Goal: Transaction & Acquisition: Purchase product/service

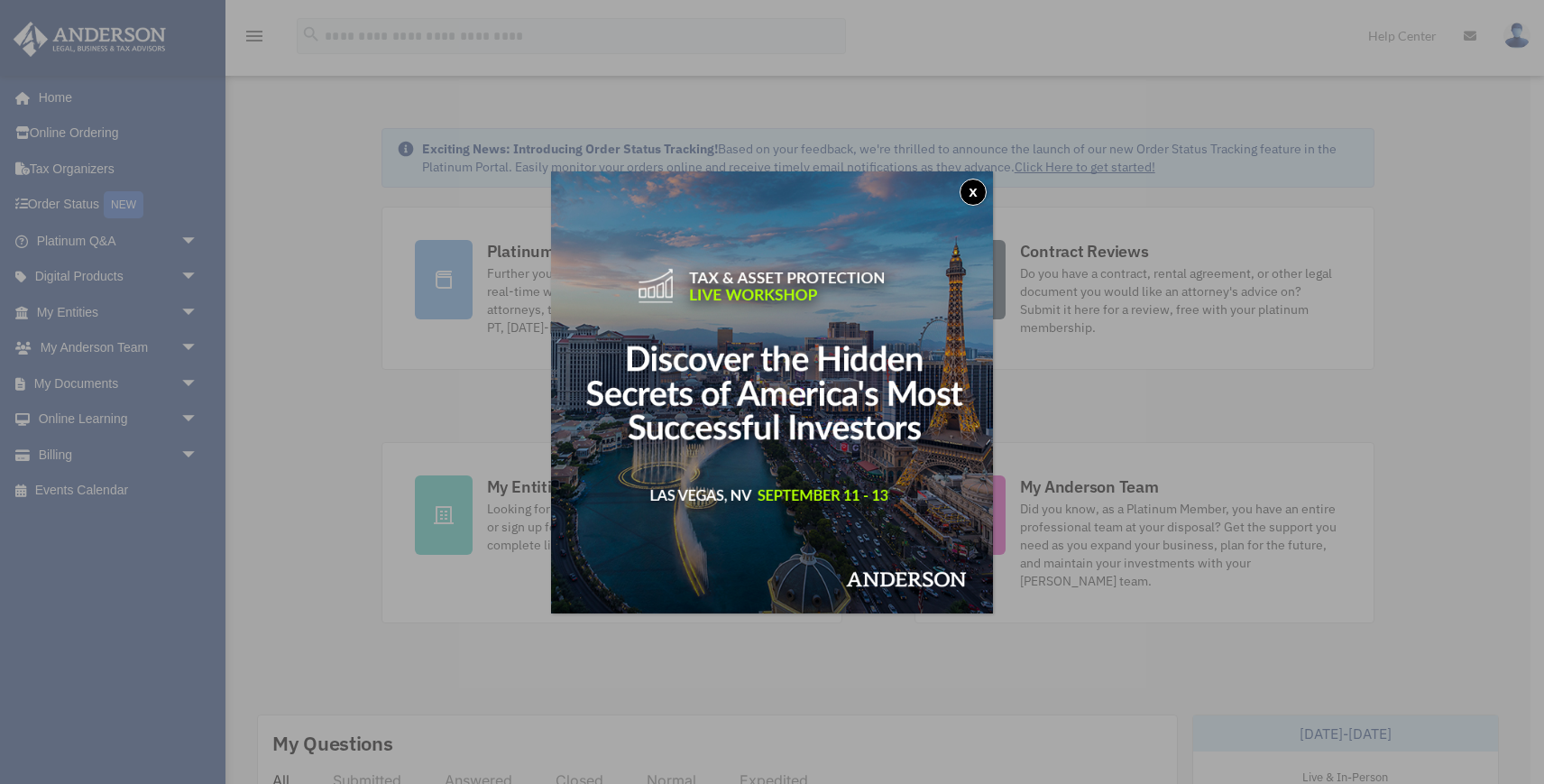
click at [968, 197] on button "x" at bounding box center [973, 192] width 27 height 27
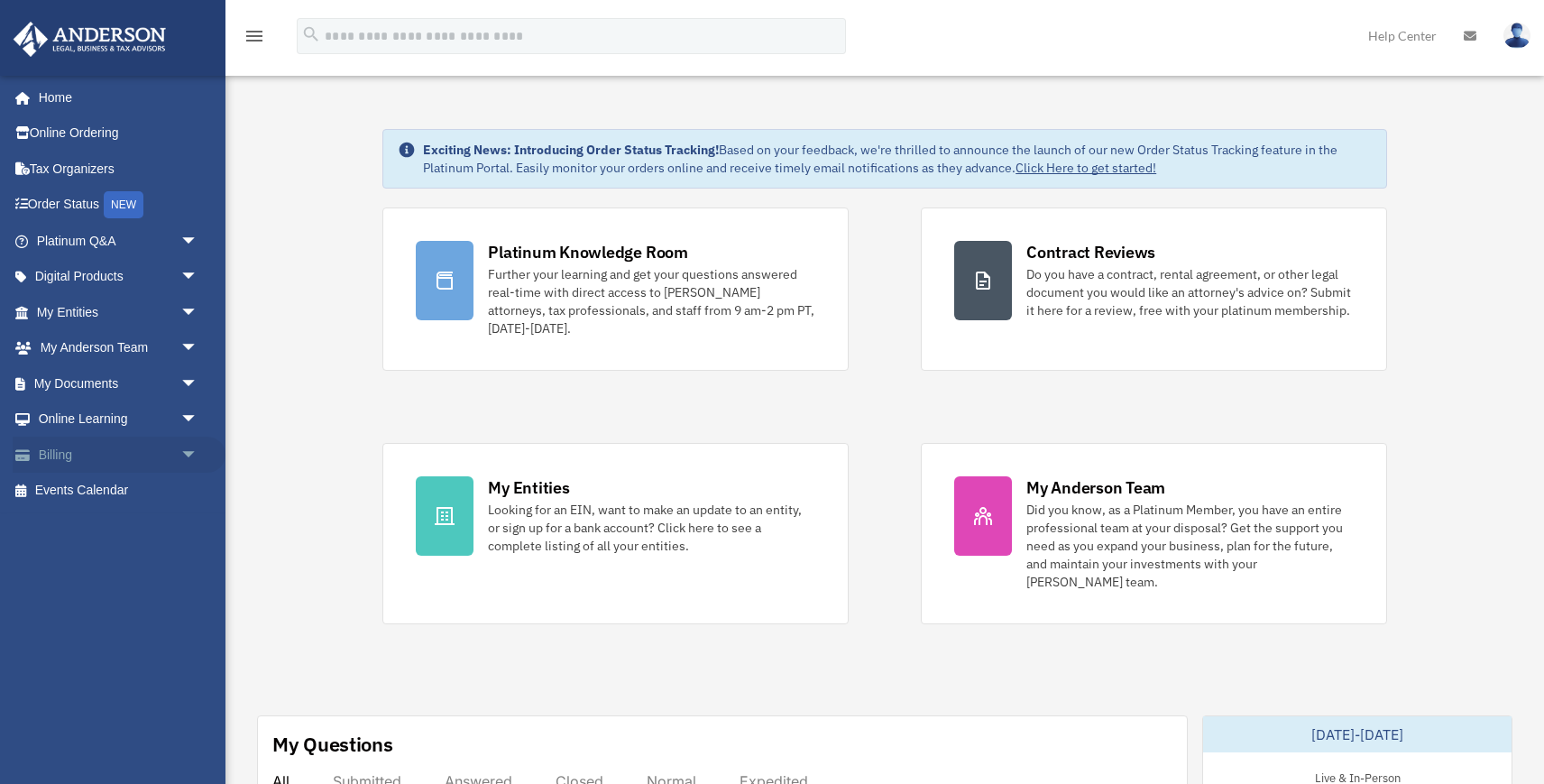
click at [58, 454] on link "Billing arrow_drop_down" at bounding box center [118, 454] width 213 height 36
click at [189, 453] on span "arrow_drop_down" at bounding box center [198, 455] width 36 height 37
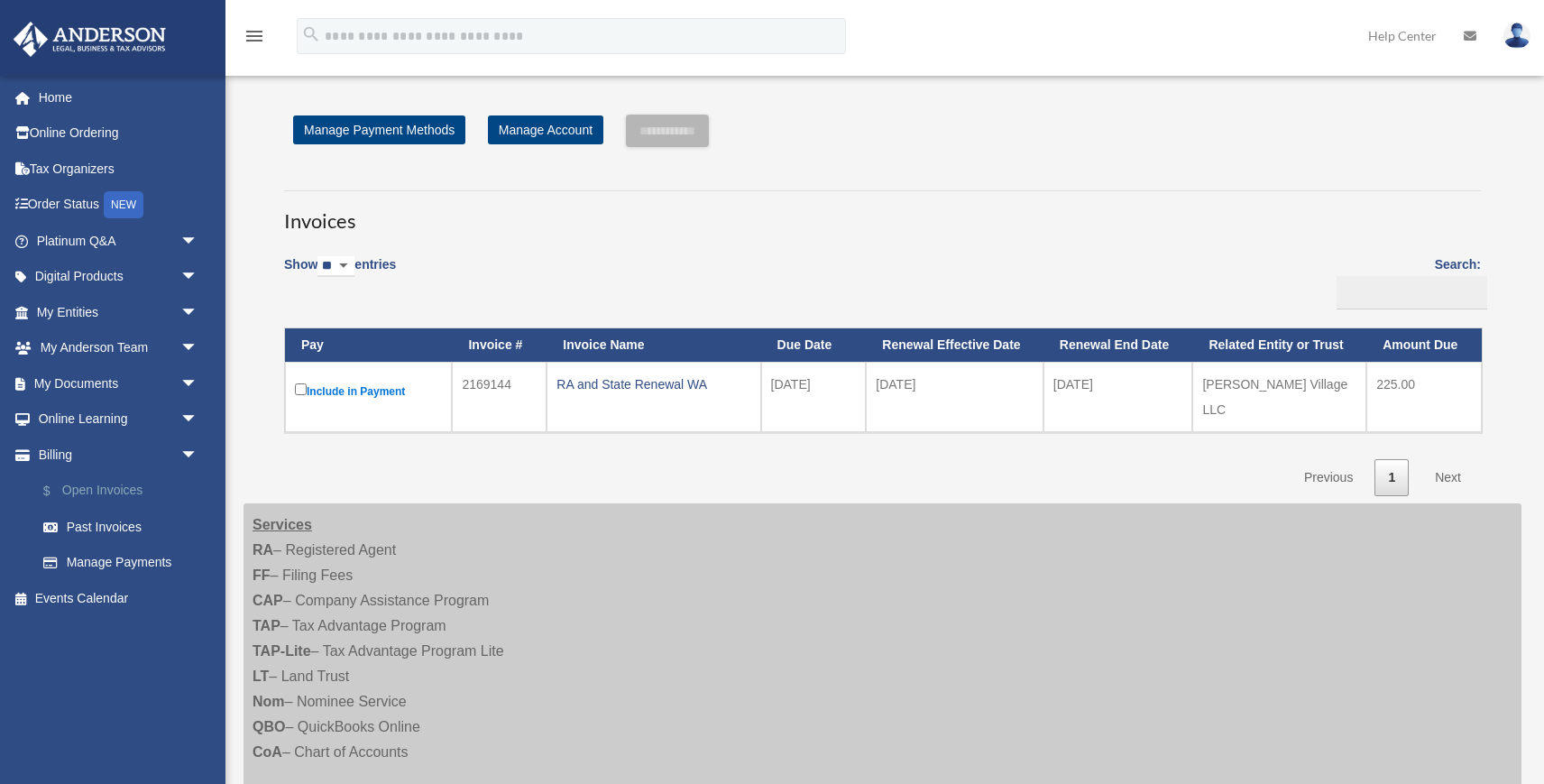
click at [132, 492] on link "$ Open Invoices" at bounding box center [125, 491] width 200 height 37
click at [183, 450] on span "arrow_drop_down" at bounding box center [198, 455] width 36 height 37
click at [183, 450] on span "arrow_drop_up" at bounding box center [198, 455] width 36 height 37
click at [82, 485] on link "$ Open Invoices" at bounding box center [125, 491] width 200 height 37
click at [301, 395] on label "Include in Payment" at bounding box center [368, 390] width 147 height 22
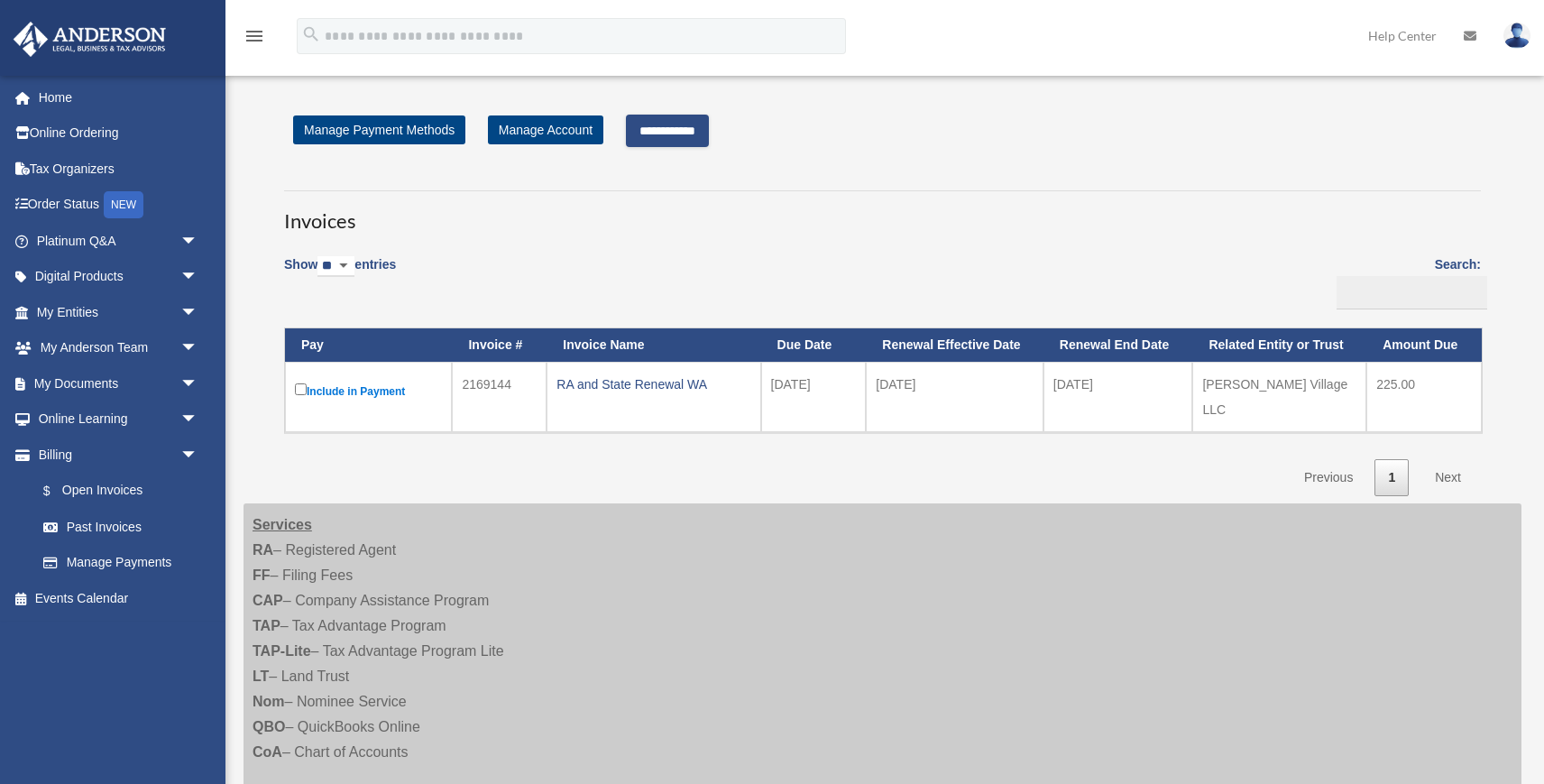
click at [703, 132] on input "**********" at bounding box center [668, 130] width 83 height 32
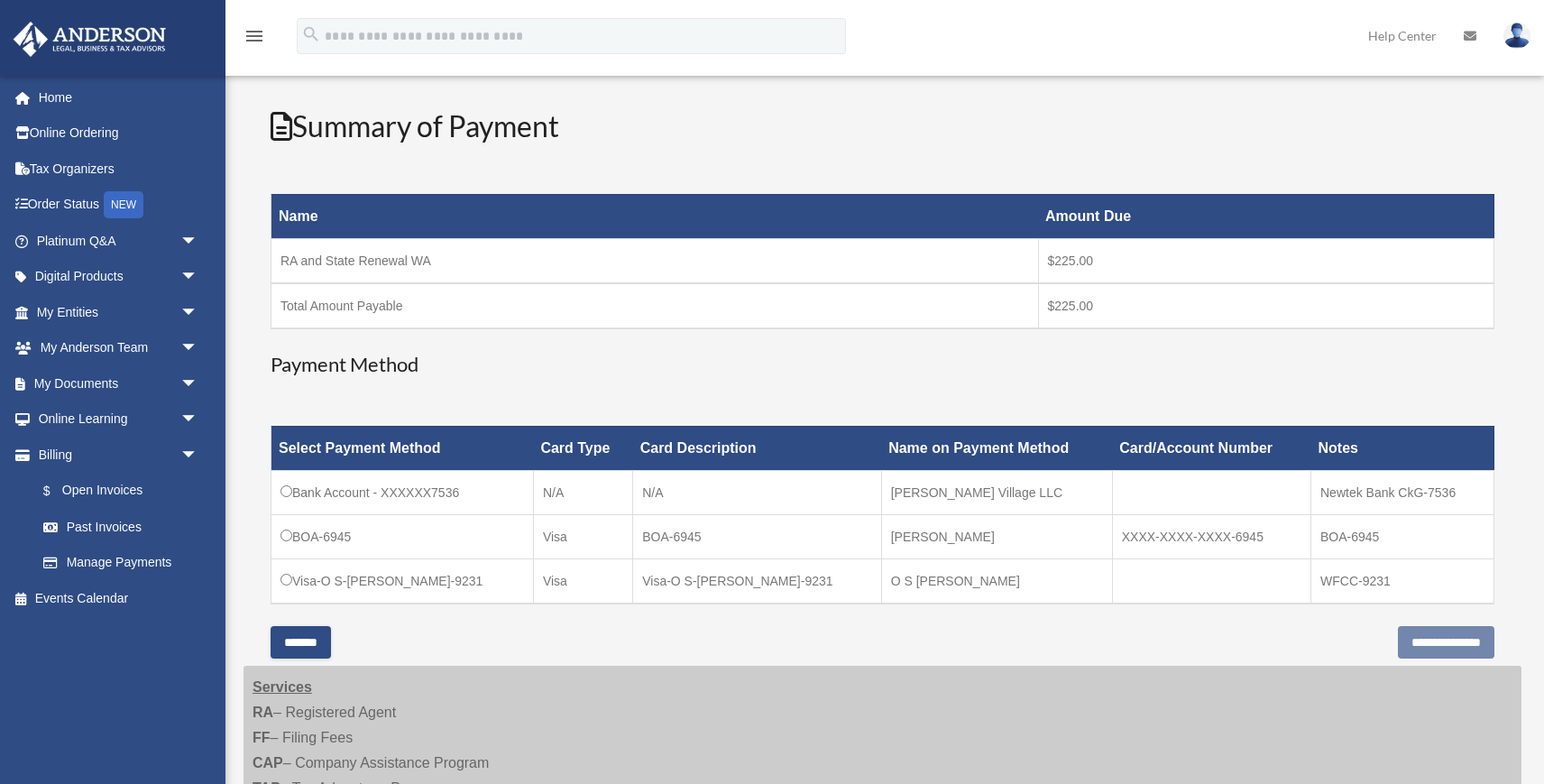
scroll to position [187, 0]
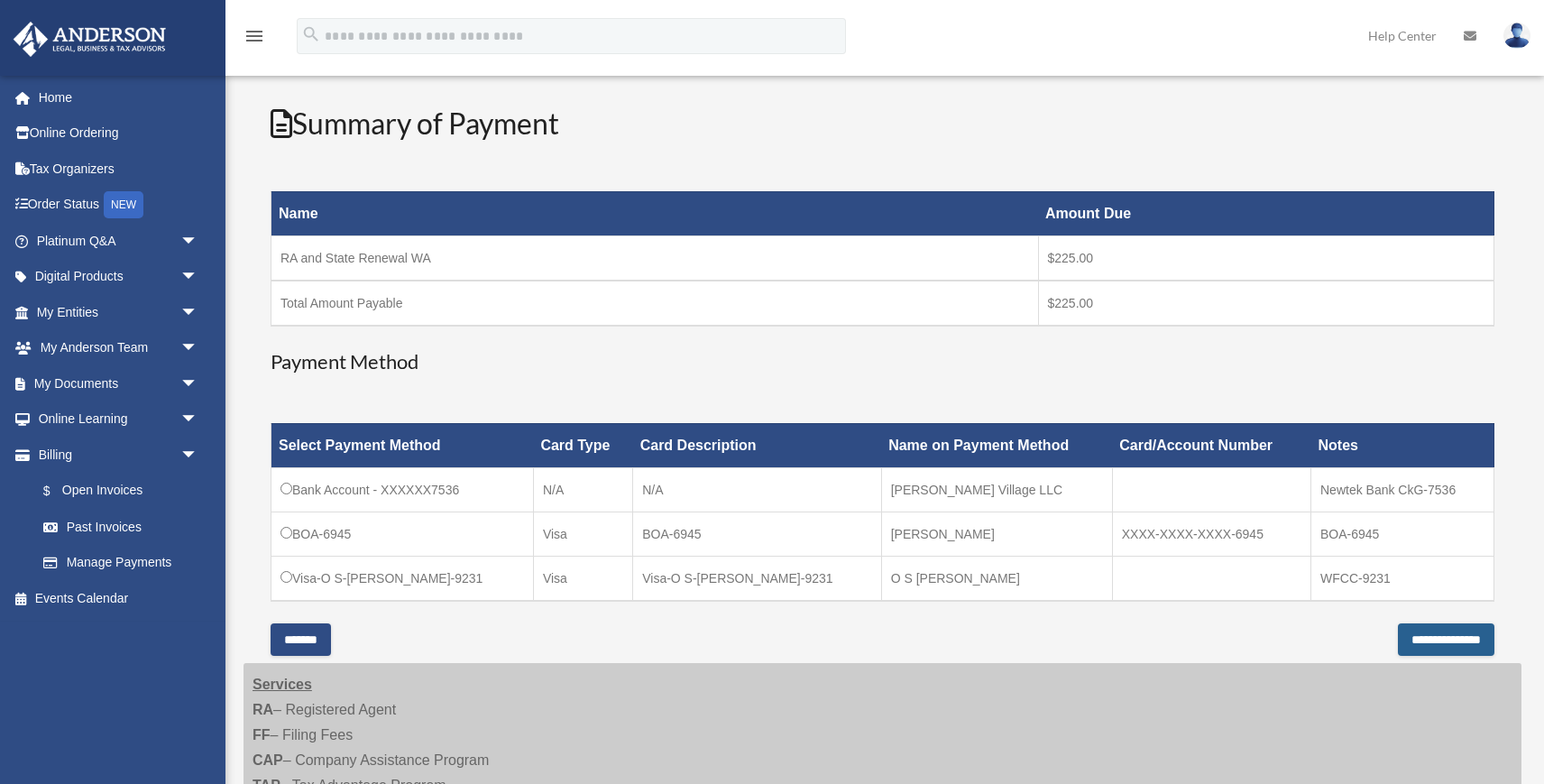
click at [1398, 641] on input "**********" at bounding box center [1446, 638] width 96 height 32
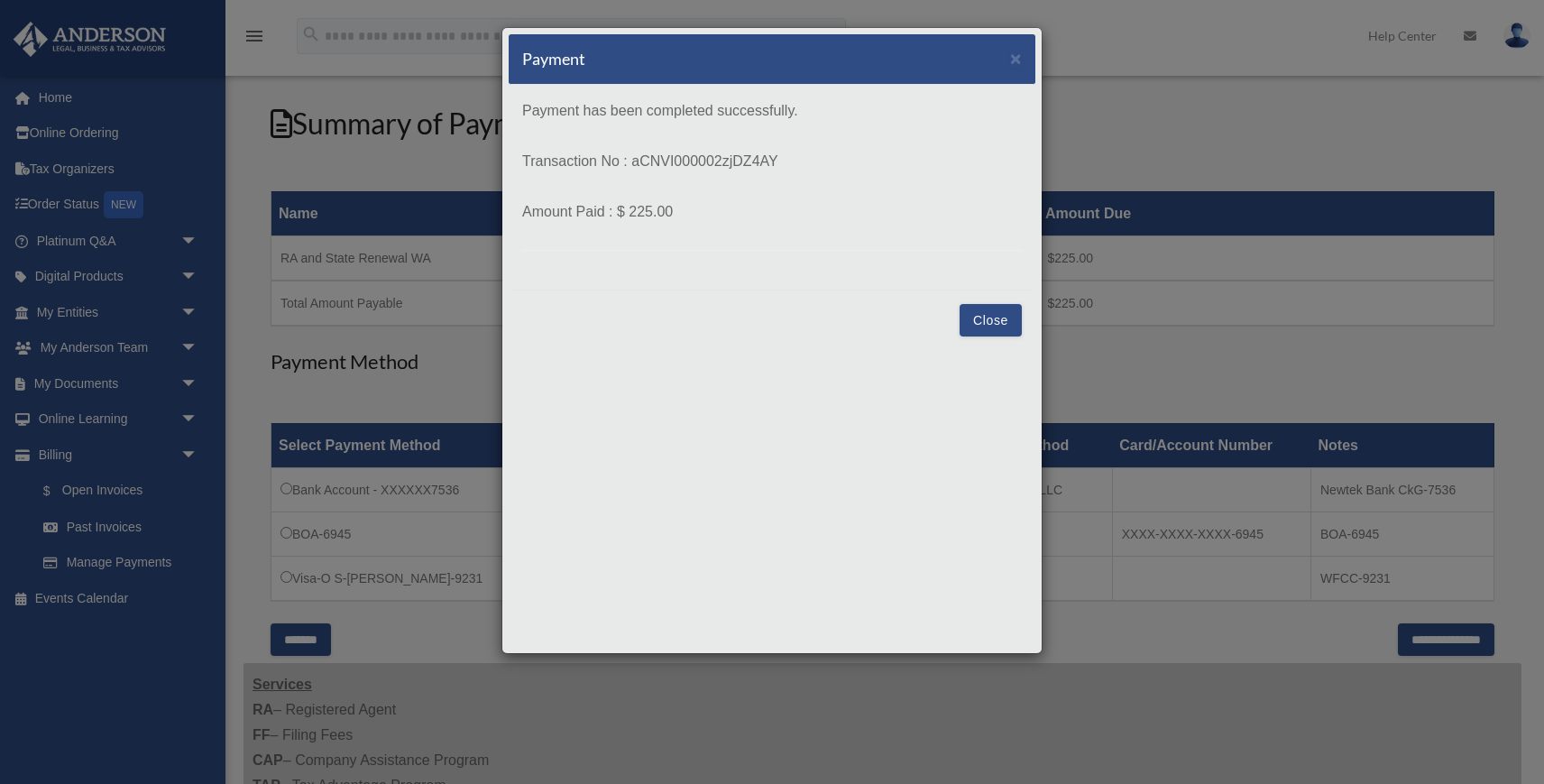
click at [978, 316] on button "Close" at bounding box center [991, 319] width 62 height 32
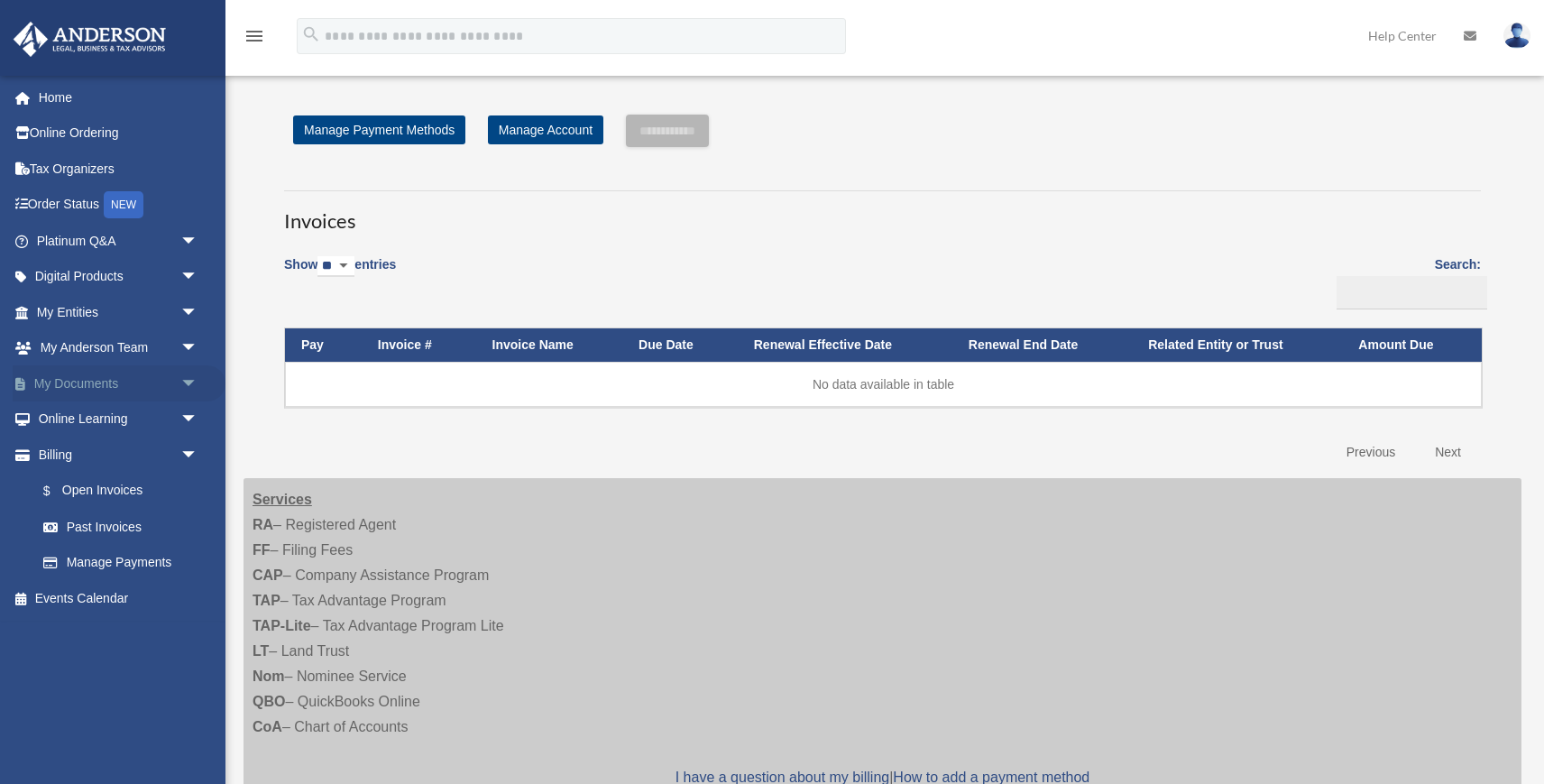
click at [185, 375] on span "arrow_drop_down" at bounding box center [198, 383] width 36 height 37
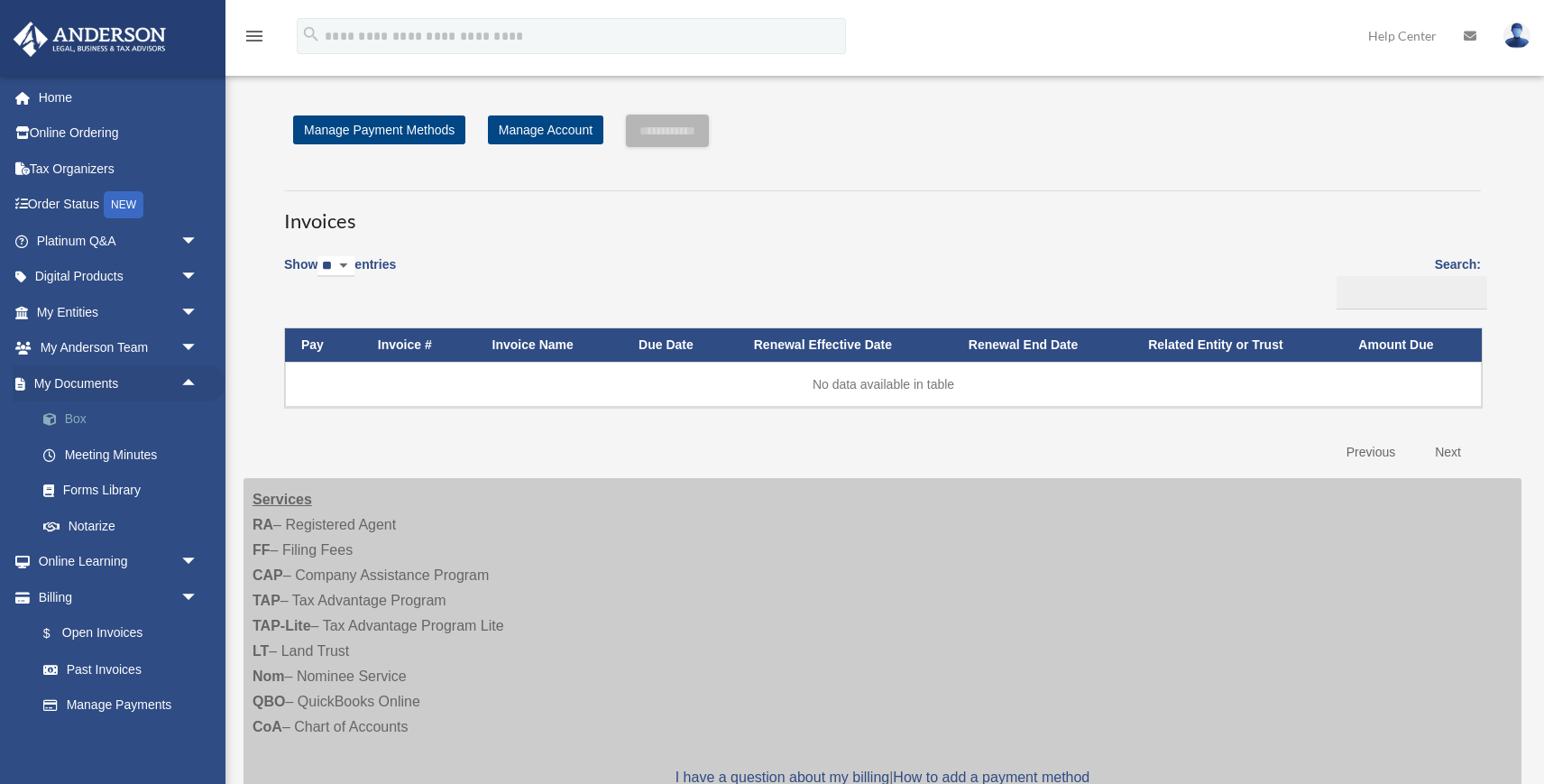
click at [79, 407] on link "Box" at bounding box center [125, 419] width 200 height 36
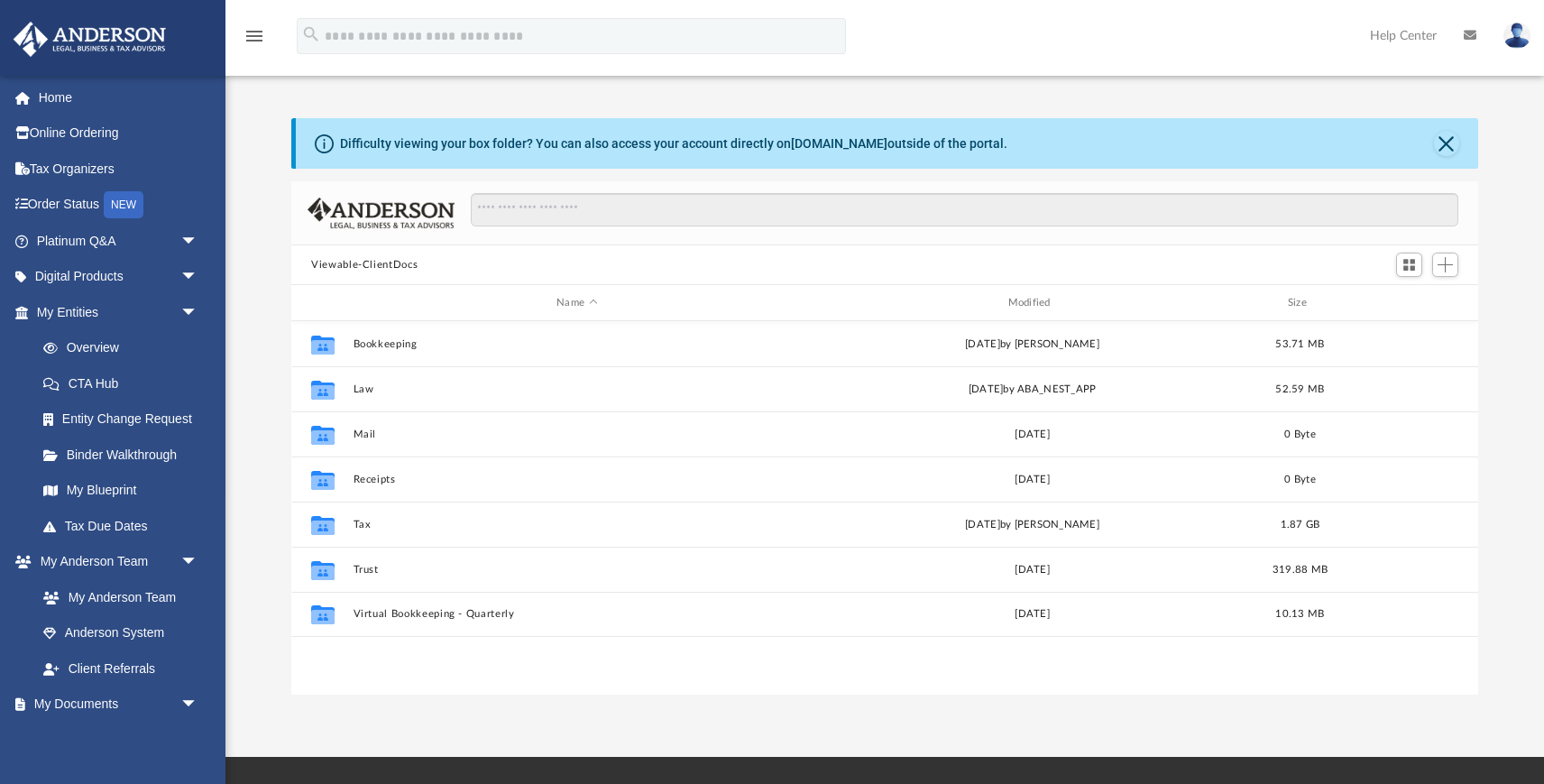
scroll to position [409, 1186]
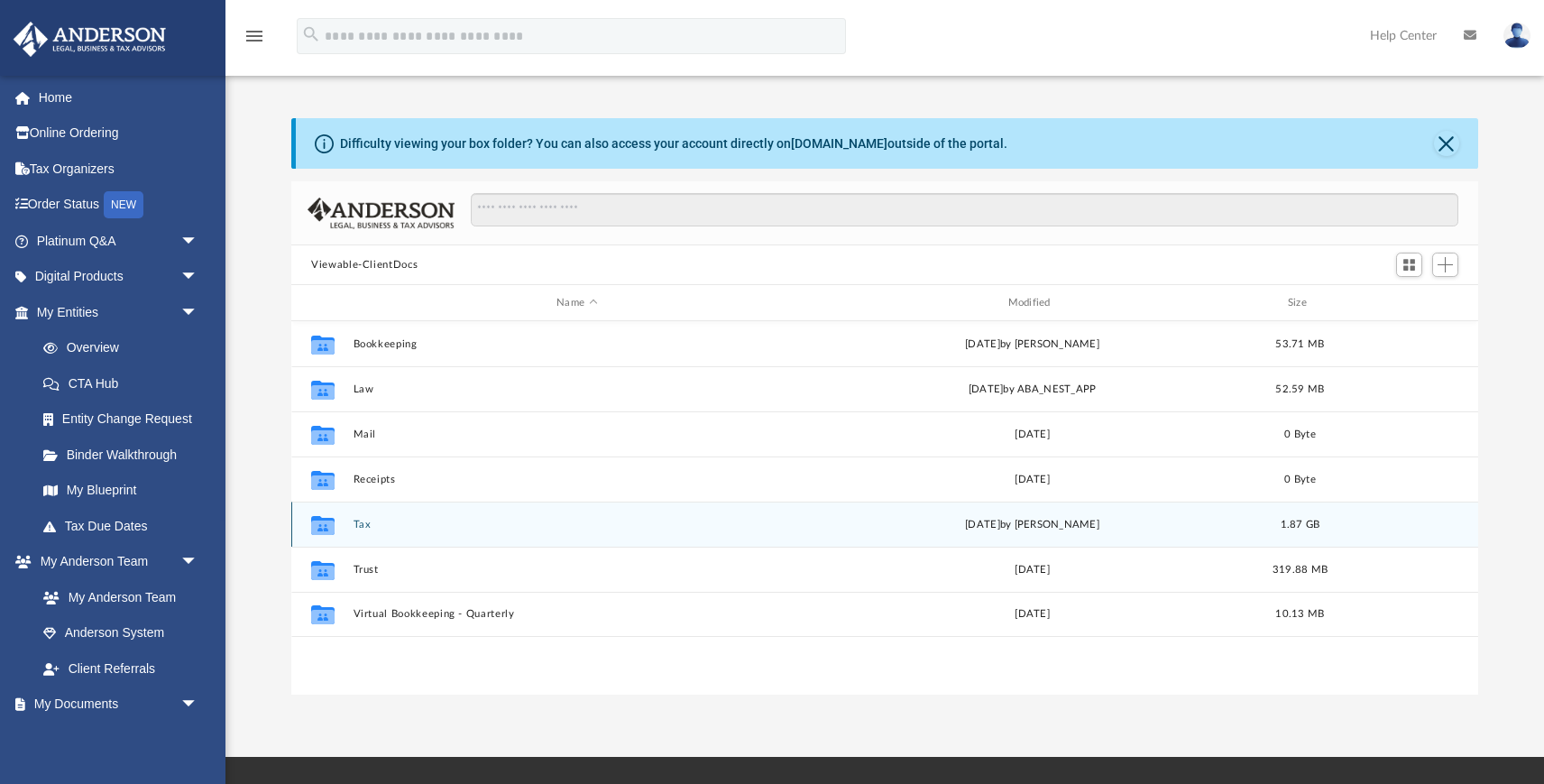
click at [322, 524] on icon "grid" at bounding box center [323, 526] width 23 height 15
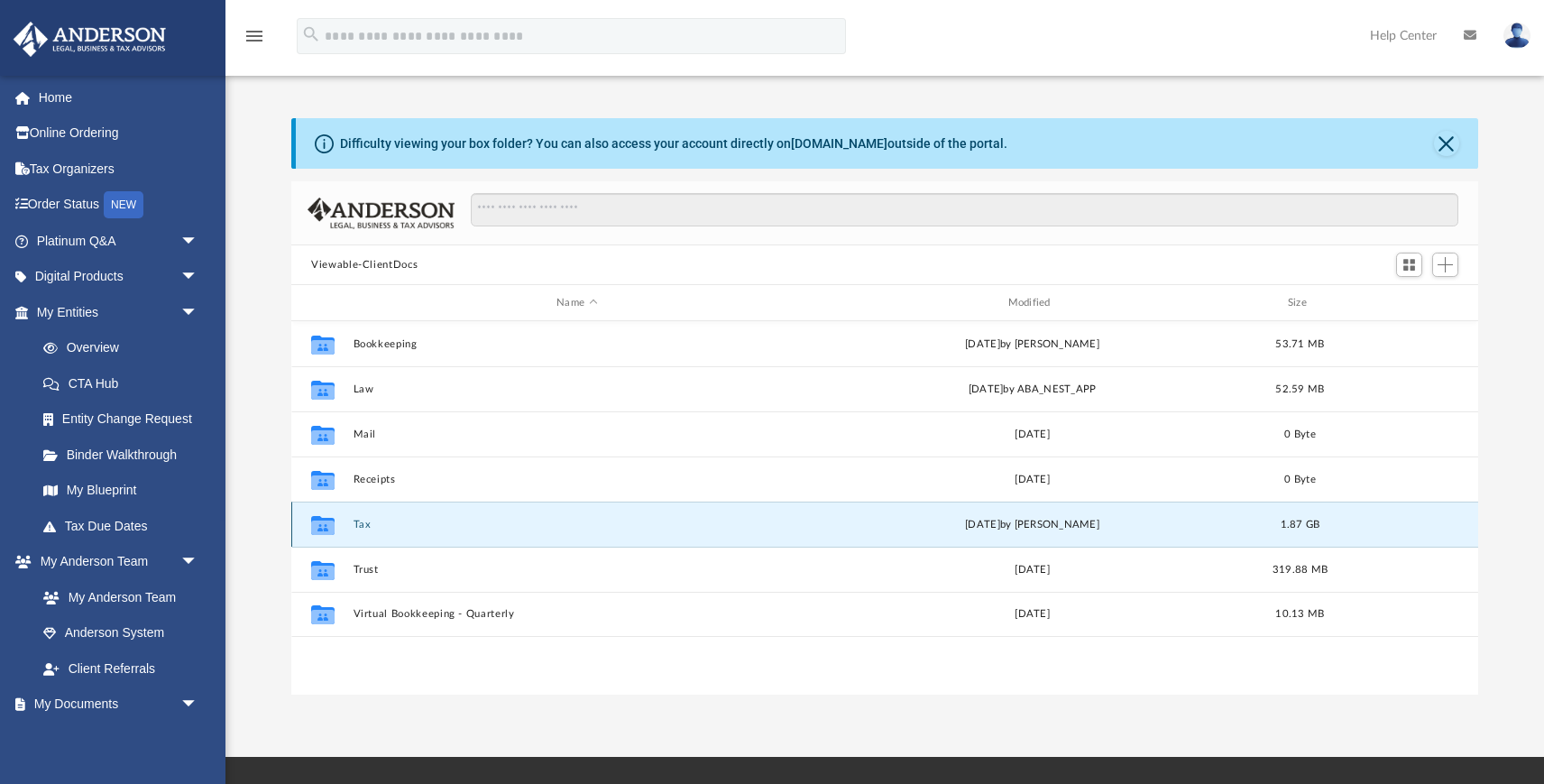
click at [364, 521] on button "Tax" at bounding box center [576, 524] width 447 height 12
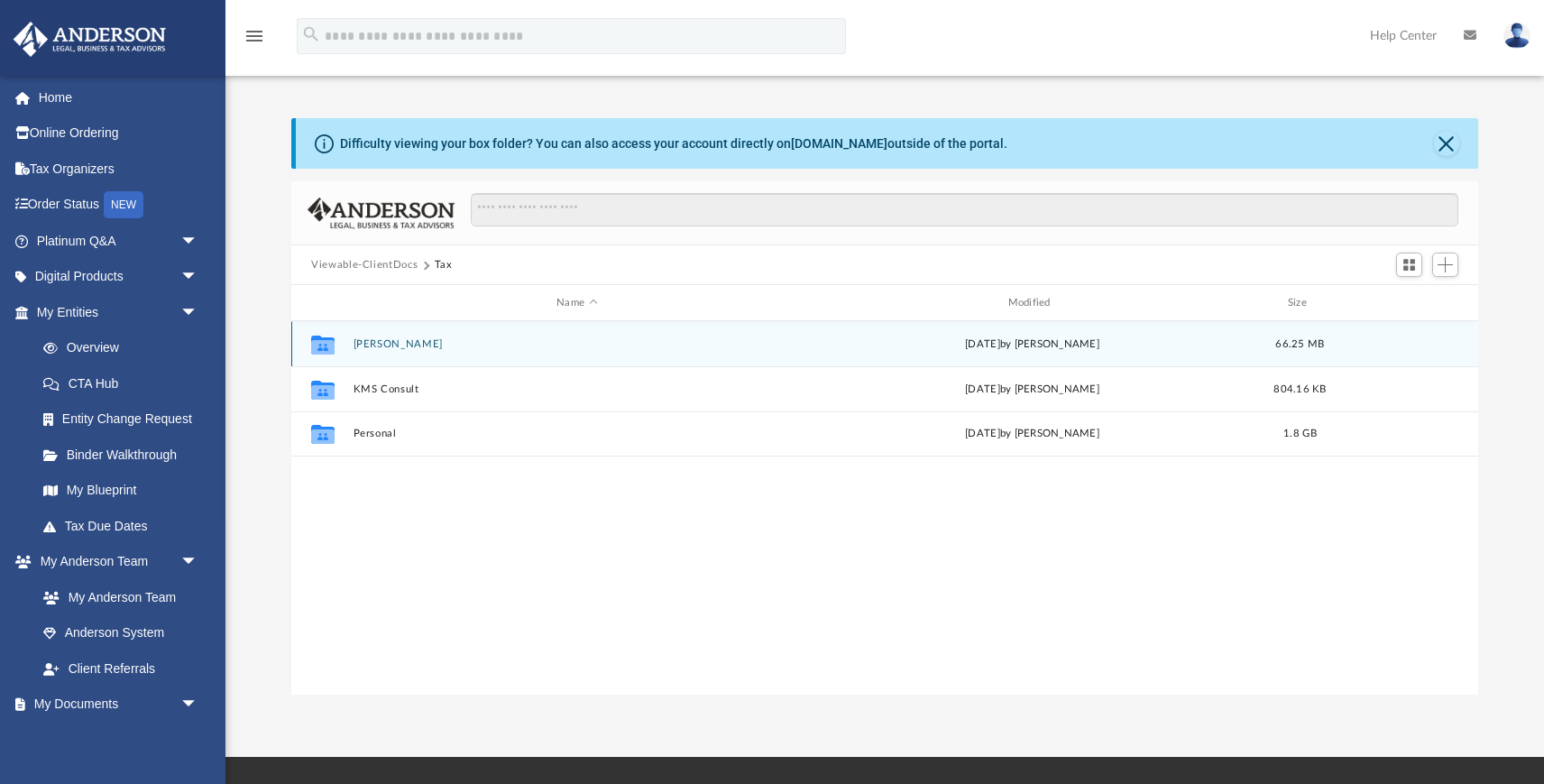
click at [377, 339] on button "Jones, Olga Sharrion" at bounding box center [576, 344] width 447 height 12
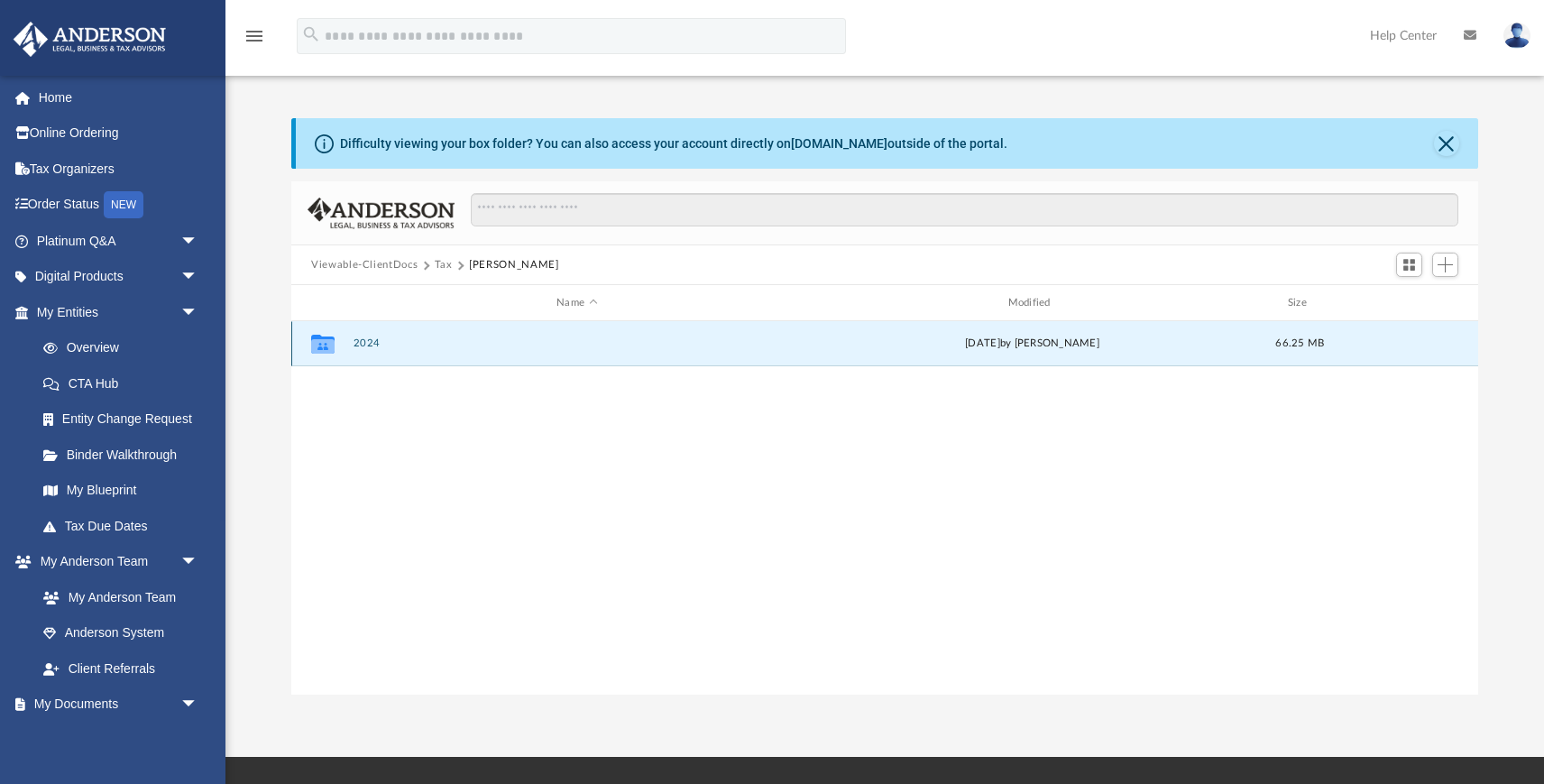
click at [361, 339] on button "2024" at bounding box center [576, 343] width 447 height 12
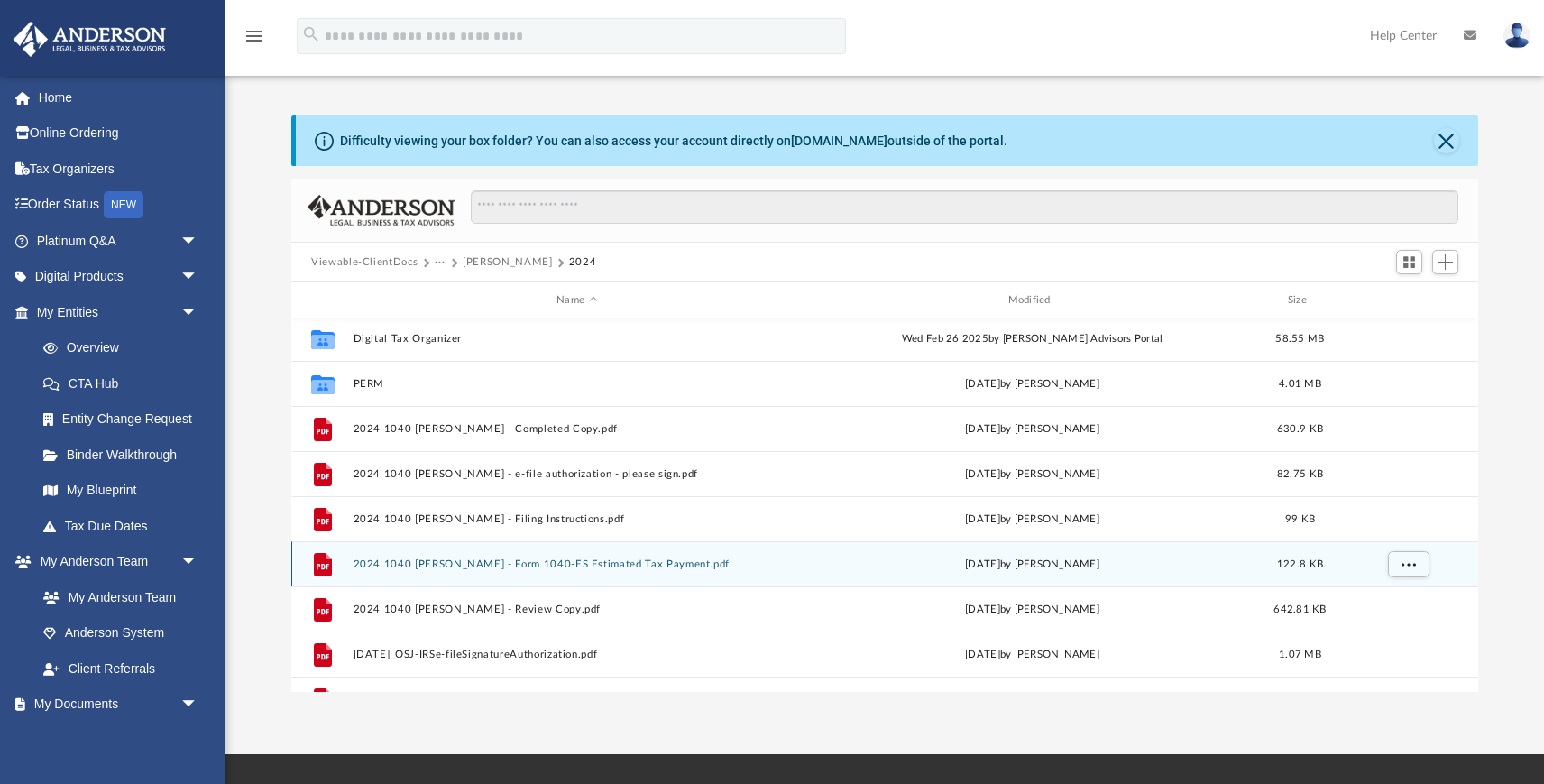
scroll to position [0, 0]
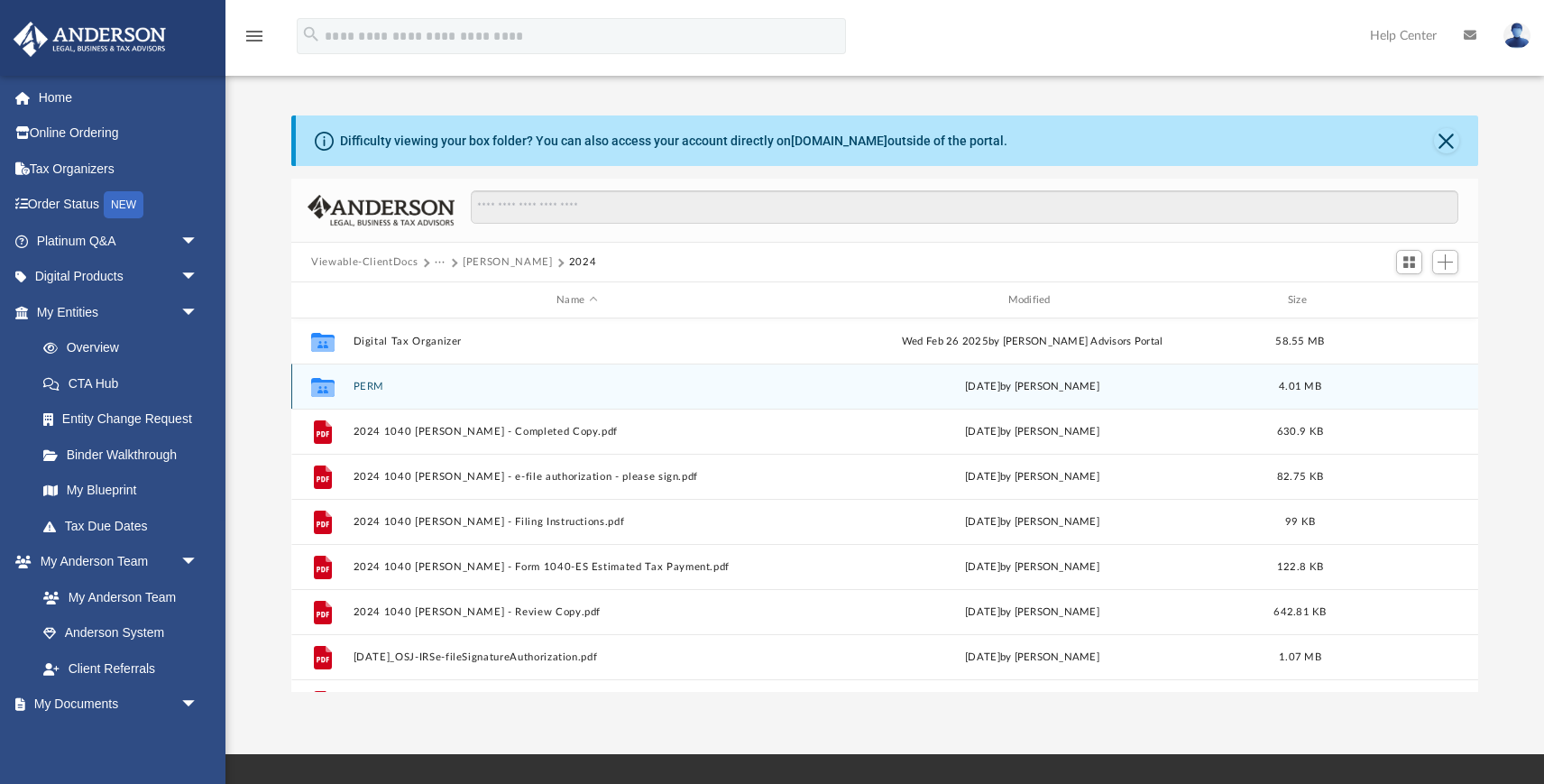
click at [324, 388] on icon "grid" at bounding box center [323, 388] width 23 height 15
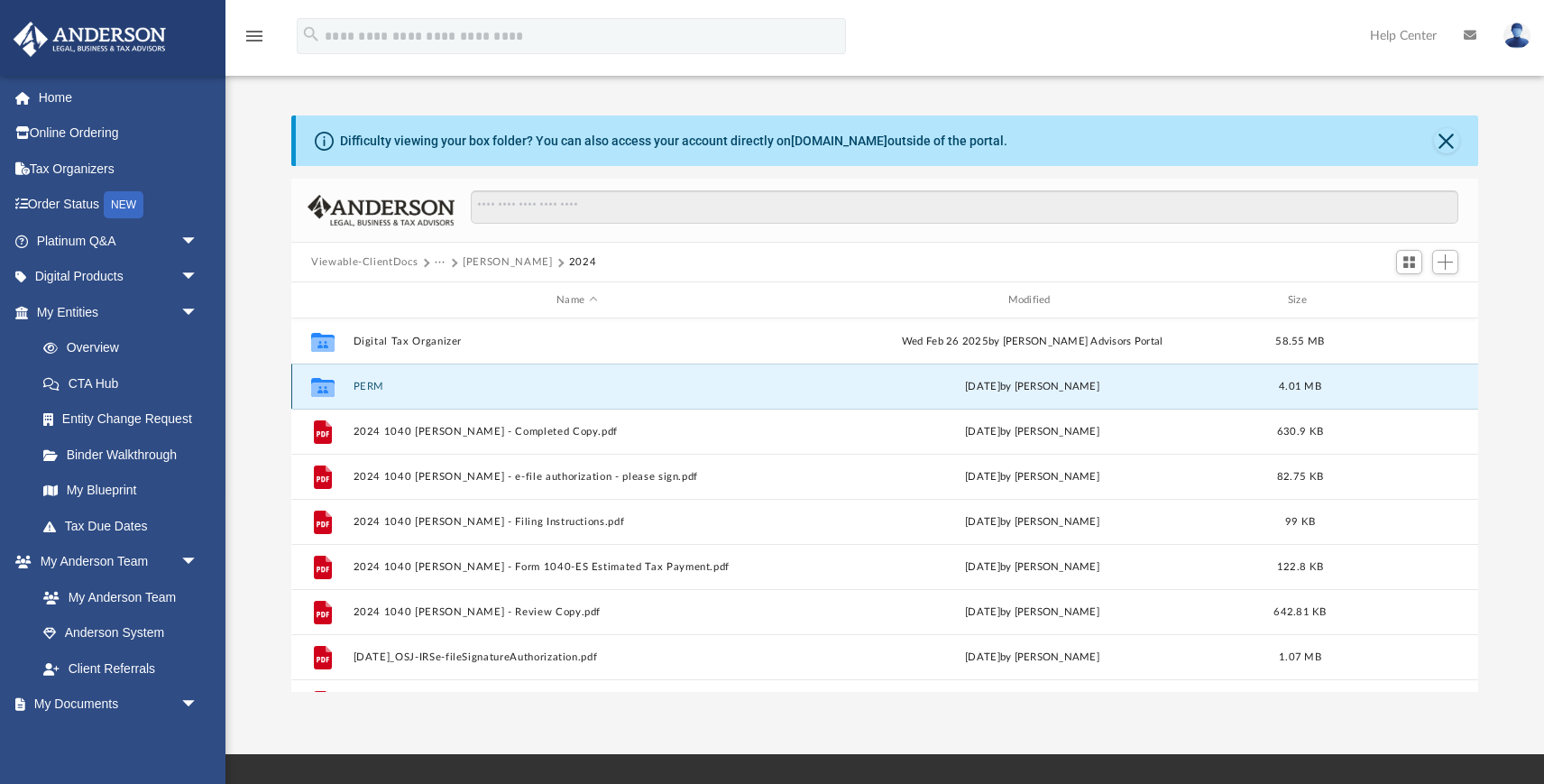
click at [374, 380] on button "PERM" at bounding box center [576, 386] width 447 height 12
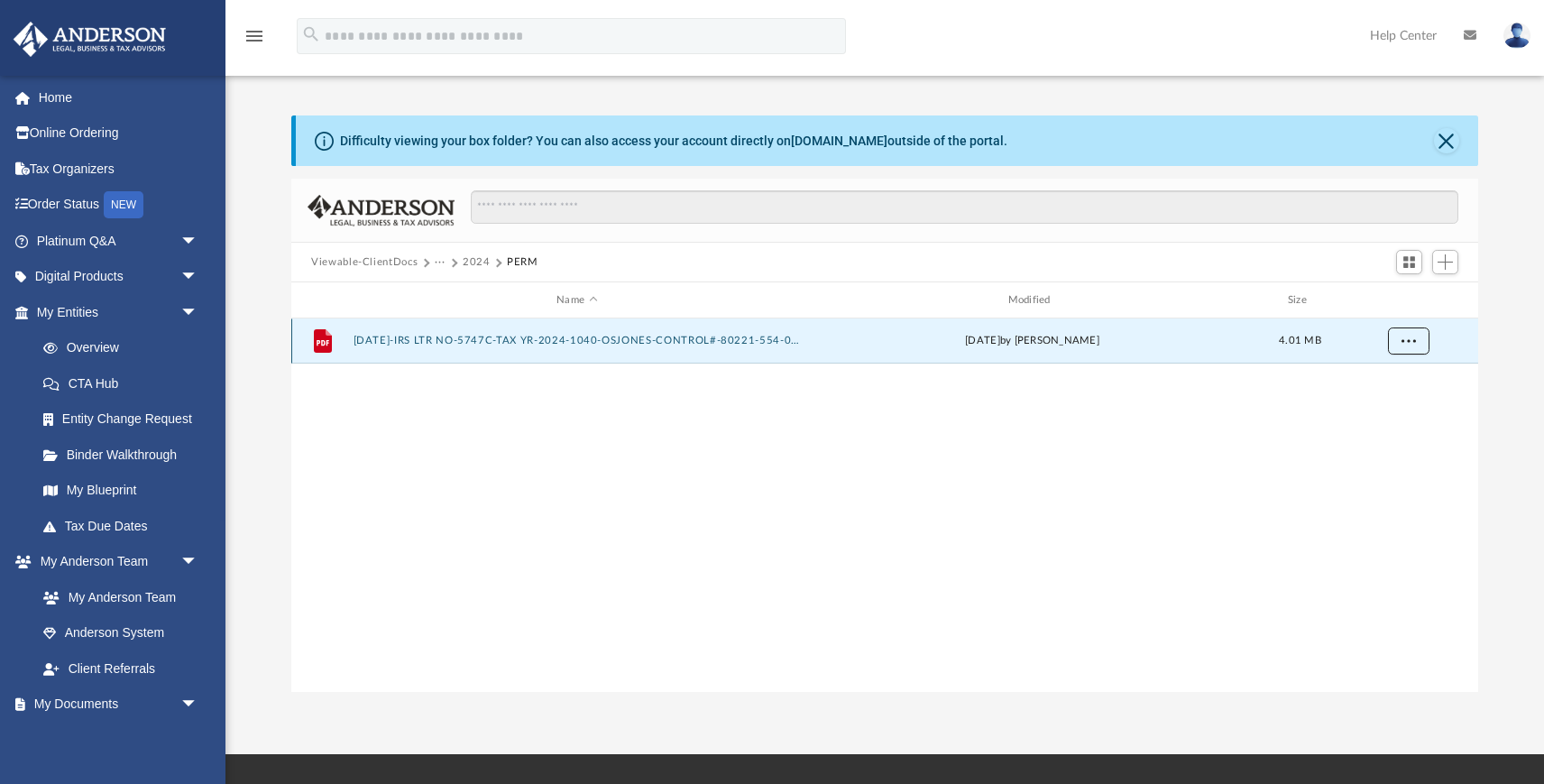
click at [1411, 336] on span "More options" at bounding box center [1408, 341] width 15 height 10
click at [1382, 408] on li "Download" at bounding box center [1392, 406] width 52 height 19
click at [467, 255] on button "2024" at bounding box center [476, 262] width 28 height 16
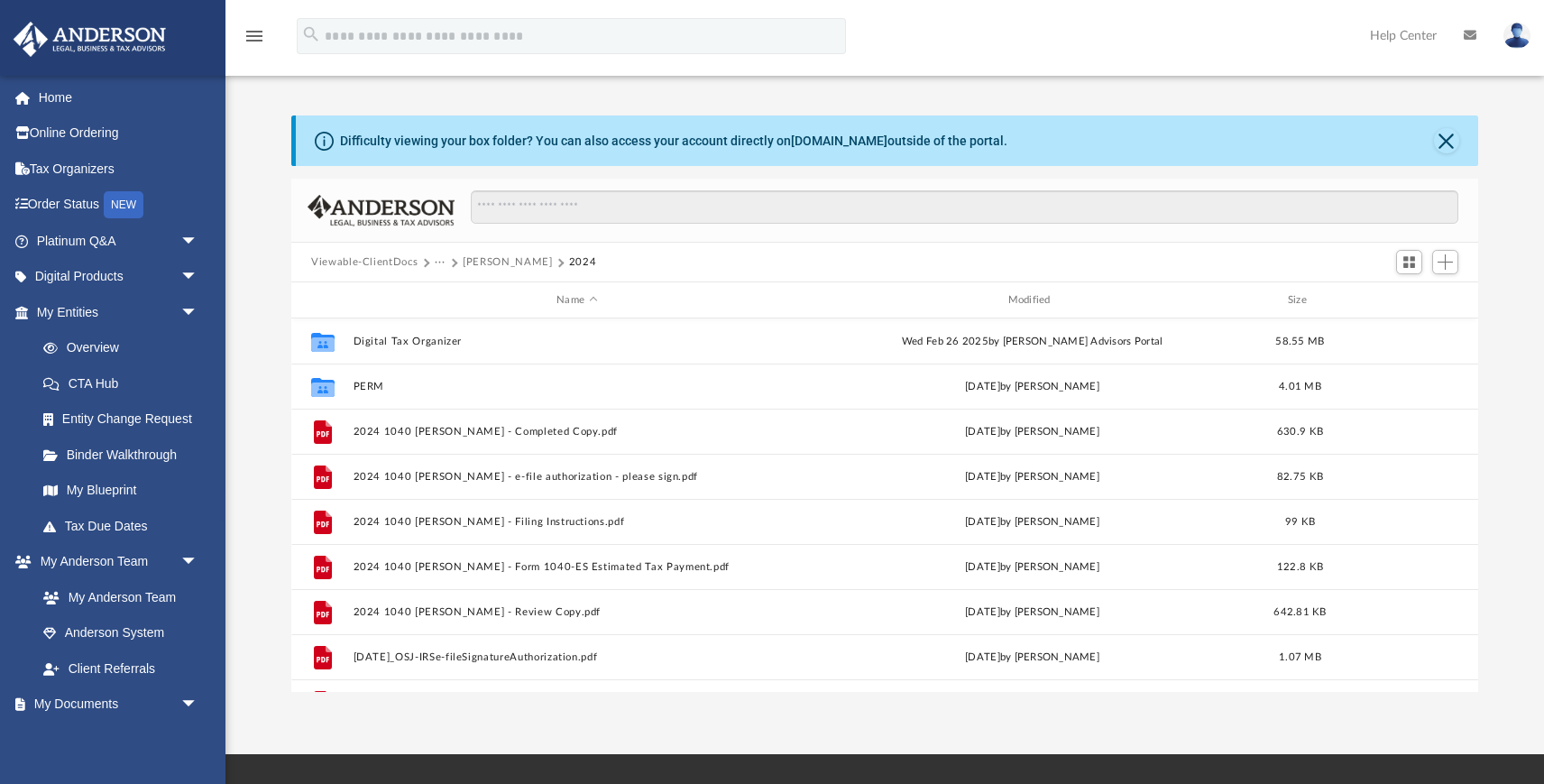
click at [382, 259] on button "Viewable-ClientDocs" at bounding box center [365, 262] width 107 height 16
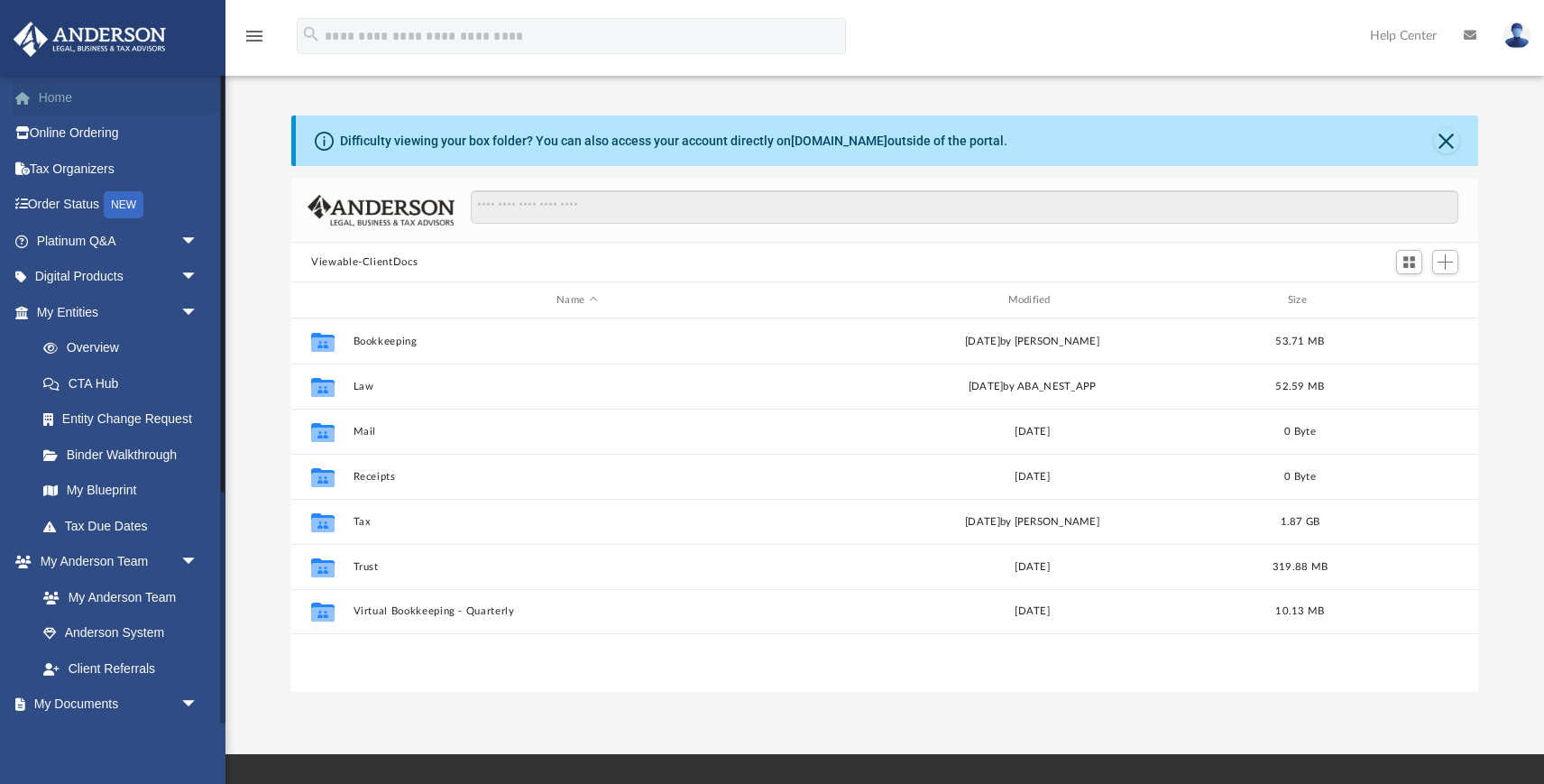
click at [45, 89] on link "Home" at bounding box center [118, 97] width 213 height 36
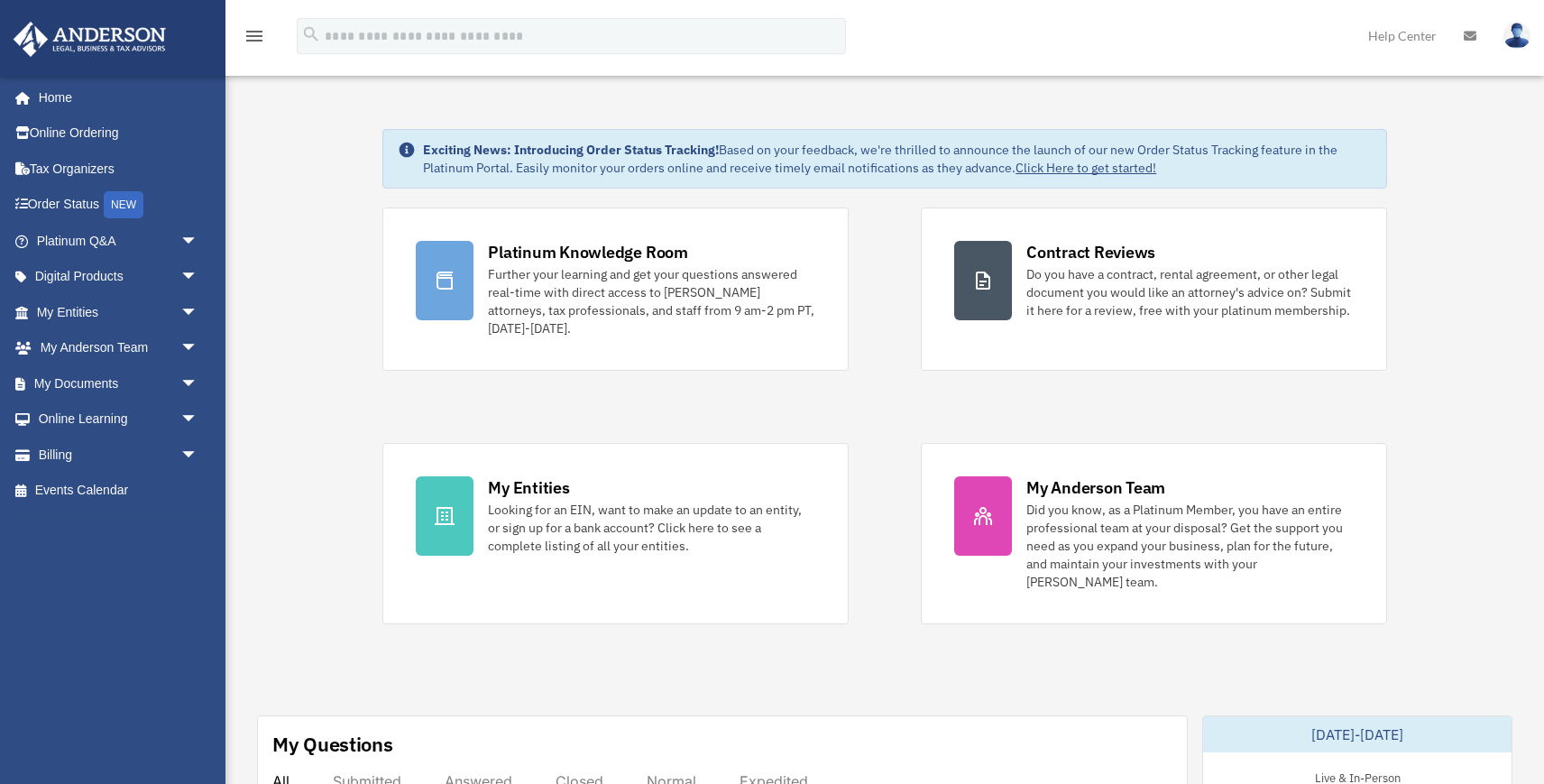
click at [1522, 37] on img at bounding box center [1517, 35] width 27 height 26
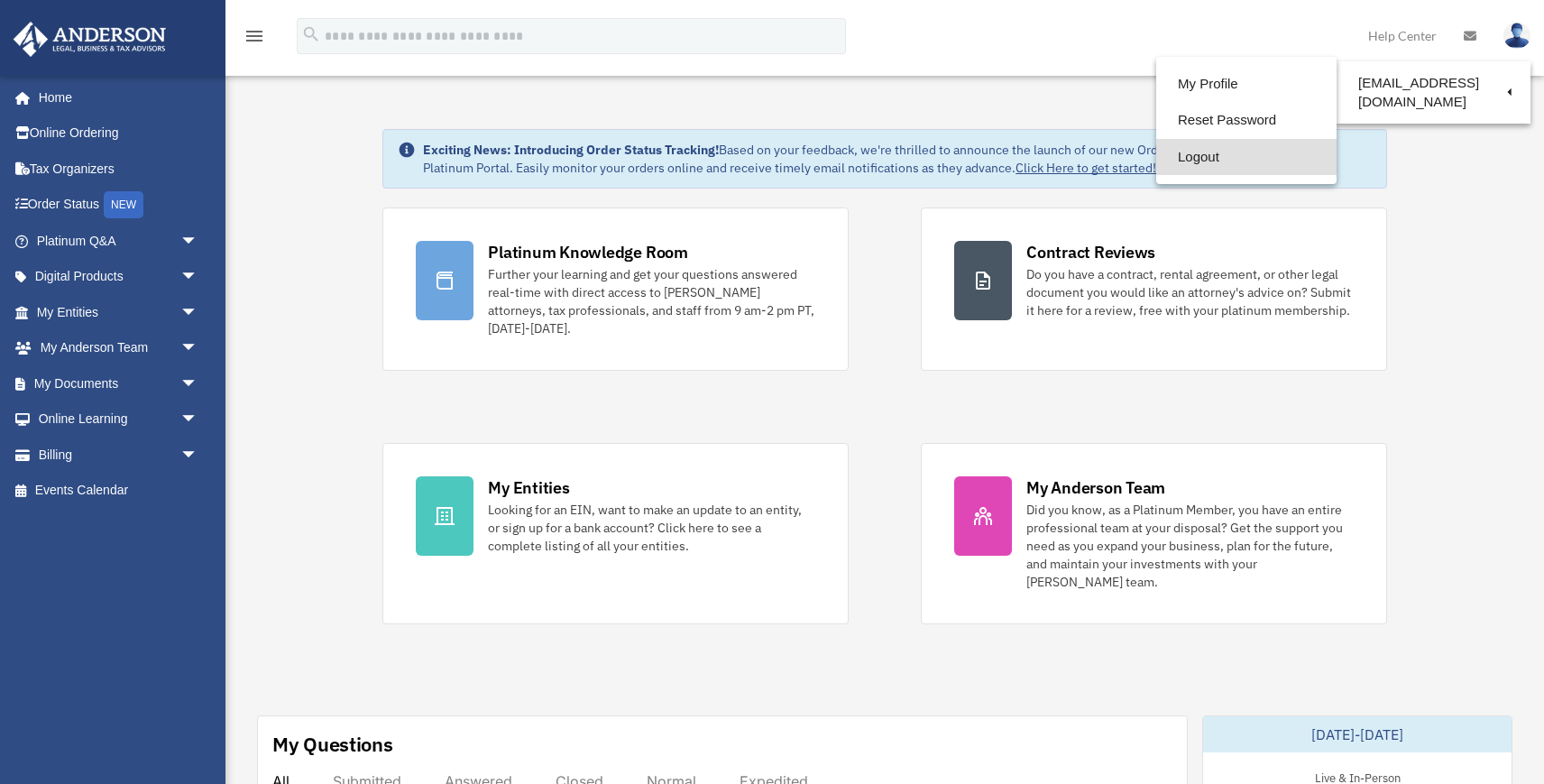
click at [1166, 152] on link "Logout" at bounding box center [1246, 157] width 181 height 37
